Goal: Complete application form

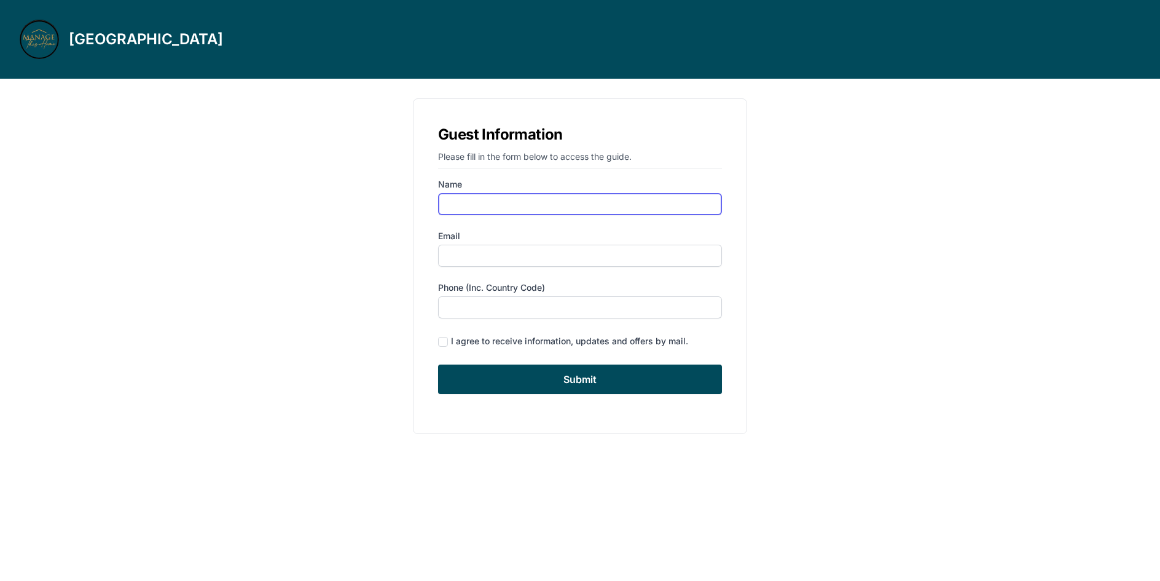
click at [459, 205] on input "Name" at bounding box center [580, 204] width 284 height 22
type input "[PERSON_NAME]"
type input "[EMAIL_ADDRESS][DOMAIN_NAME]"
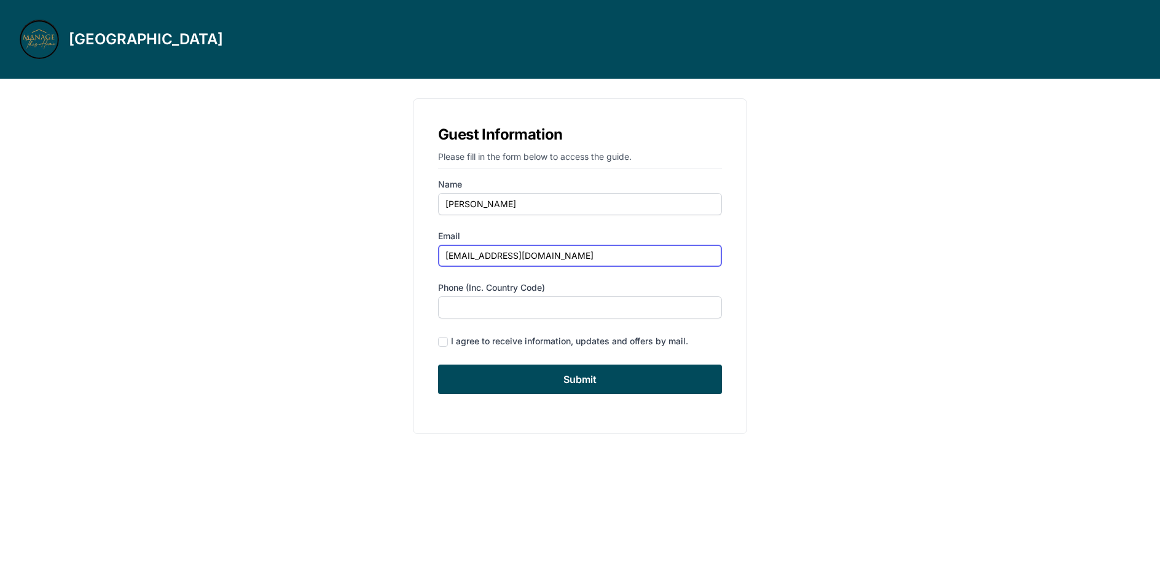
type input "9083471888"
click at [441, 343] on input "checkbox" at bounding box center [443, 342] width 10 height 10
checkbox input "true"
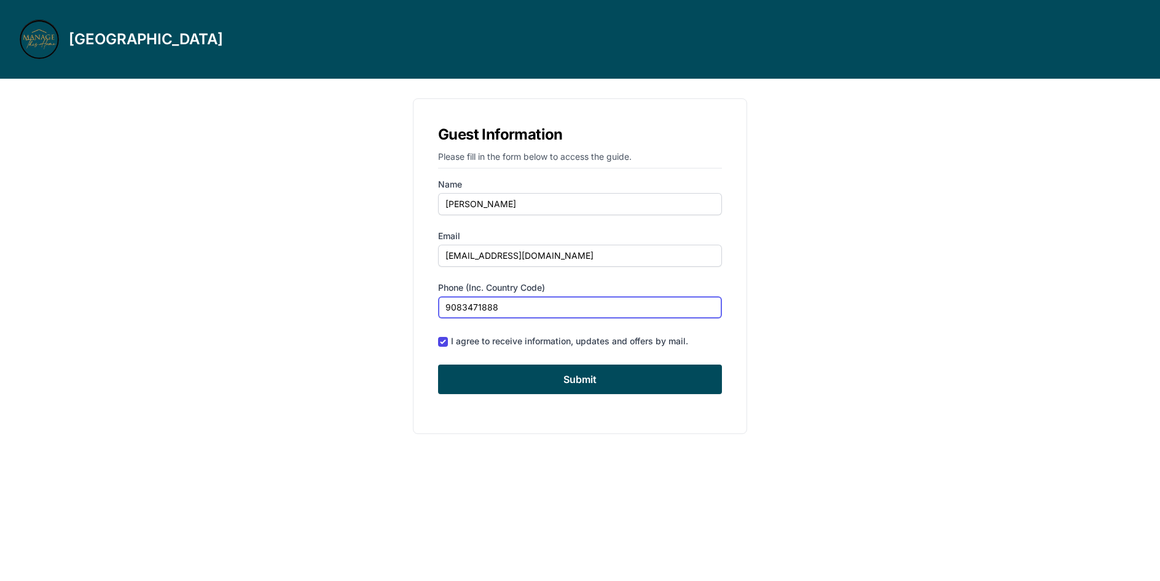
click at [445, 302] on input "9083471888" at bounding box center [580, 307] width 284 height 22
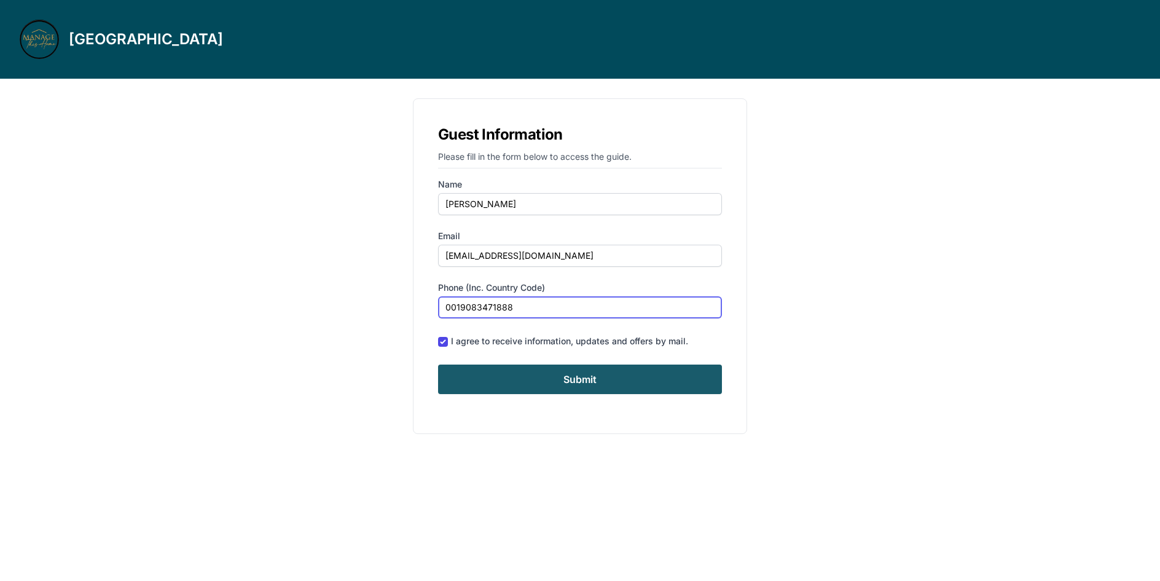
type input "0019083471888"
click at [580, 380] on input "Submit" at bounding box center [580, 379] width 284 height 30
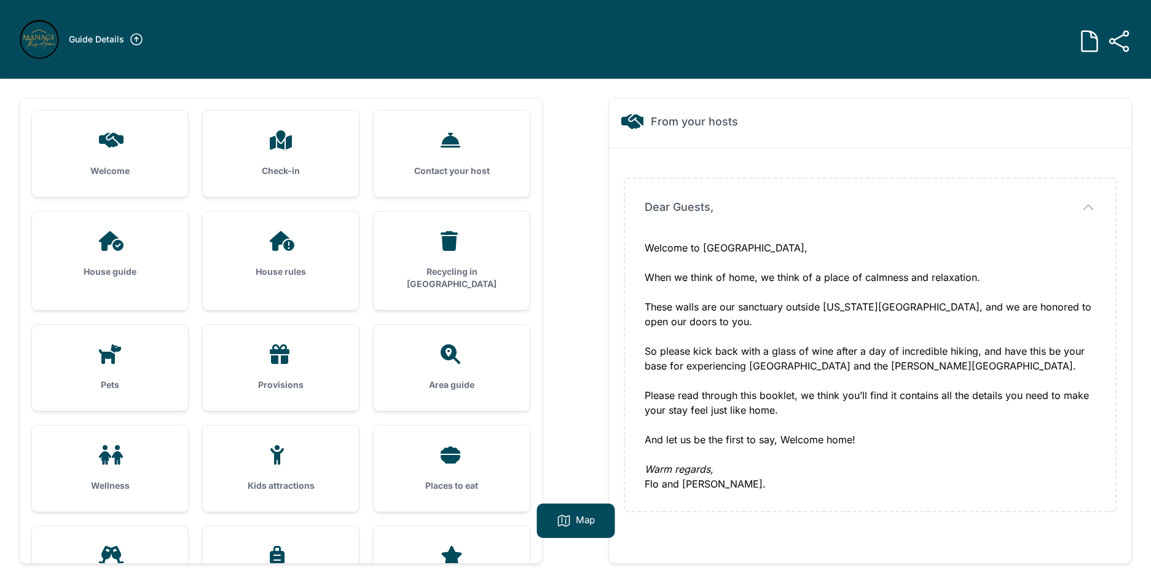
click at [1121, 36] on icon at bounding box center [1119, 41] width 18 height 20
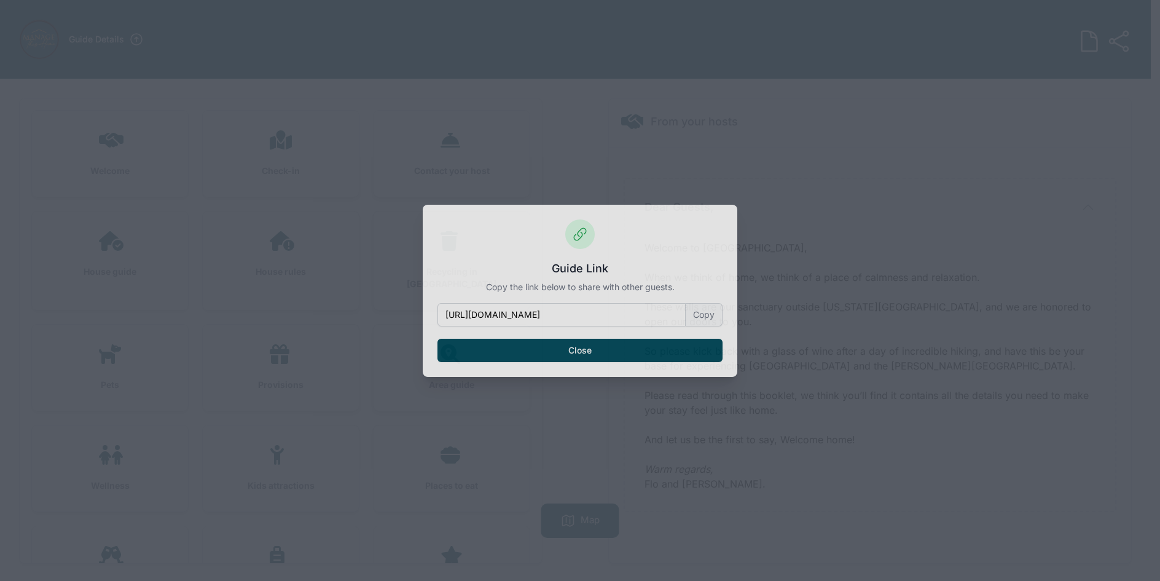
click at [574, 350] on button "Close" at bounding box center [580, 350] width 285 height 23
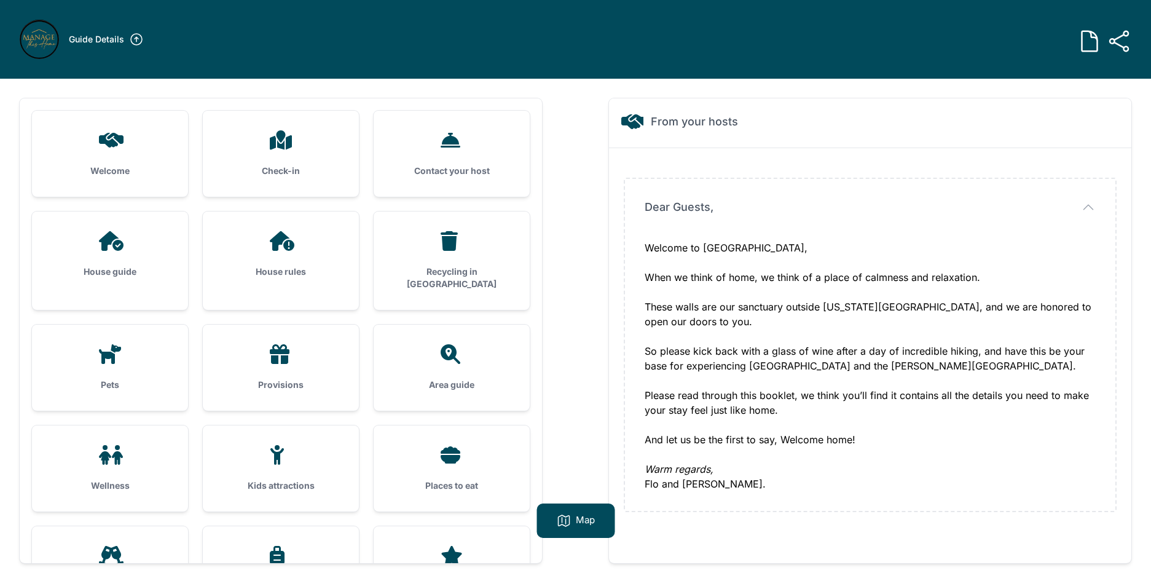
click at [1090, 44] on icon at bounding box center [1090, 41] width 25 height 25
click at [1090, 44] on icon at bounding box center [1090, 41] width 18 height 18
